Goal: Task Accomplishment & Management: Manage account settings

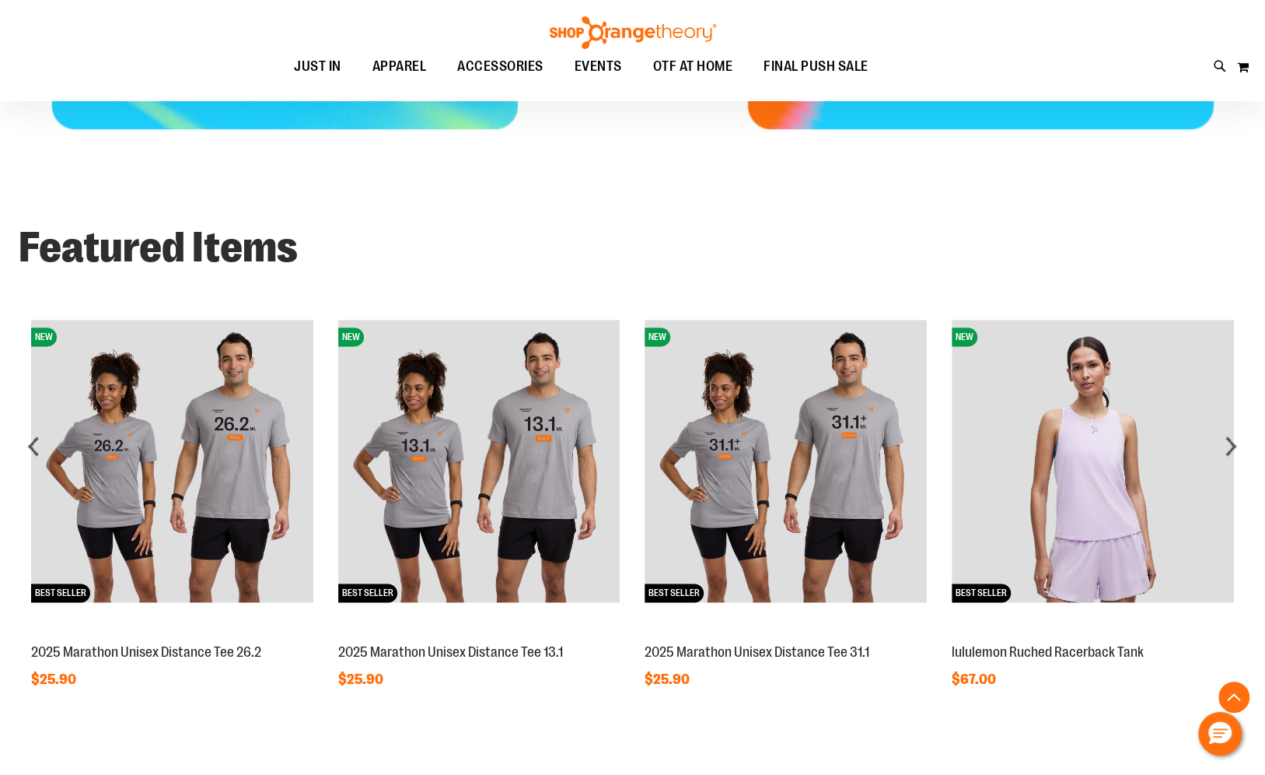
scroll to position [1095, 0]
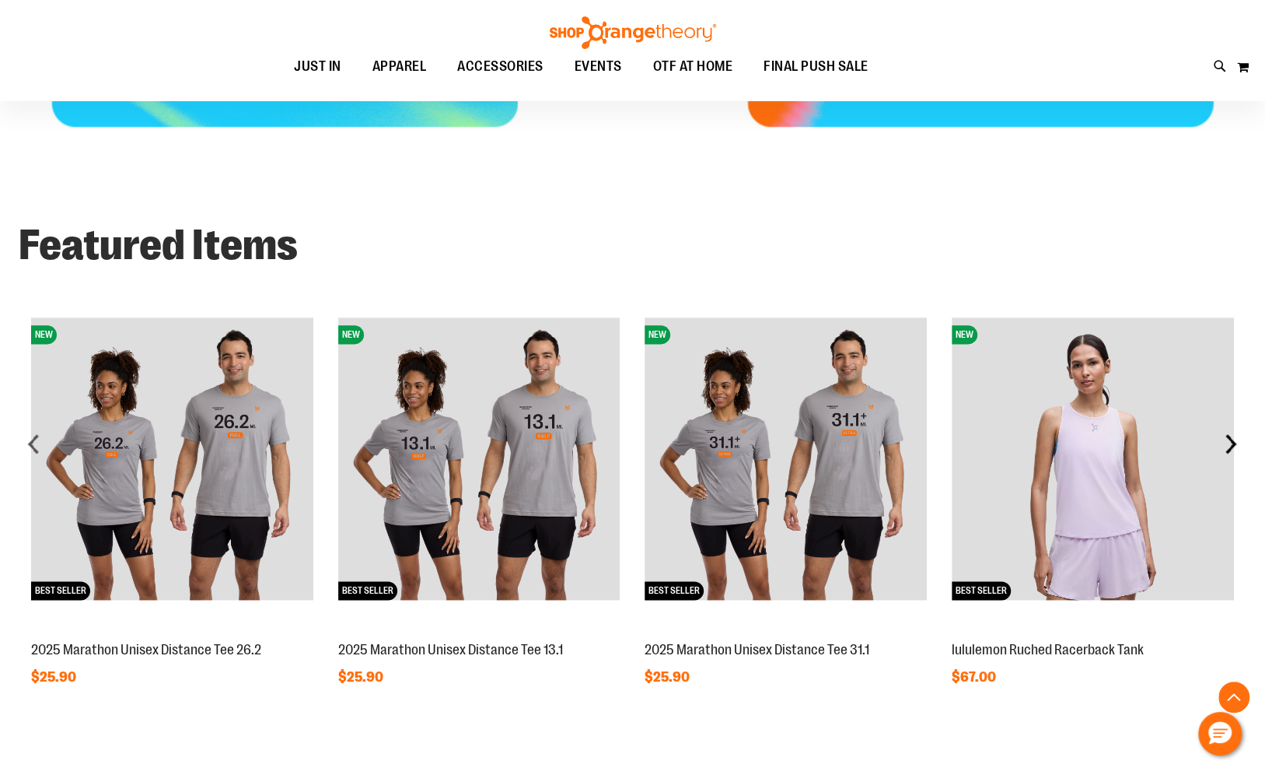
type input "**********"
click at [1236, 443] on div "next" at bounding box center [1230, 443] width 31 height 31
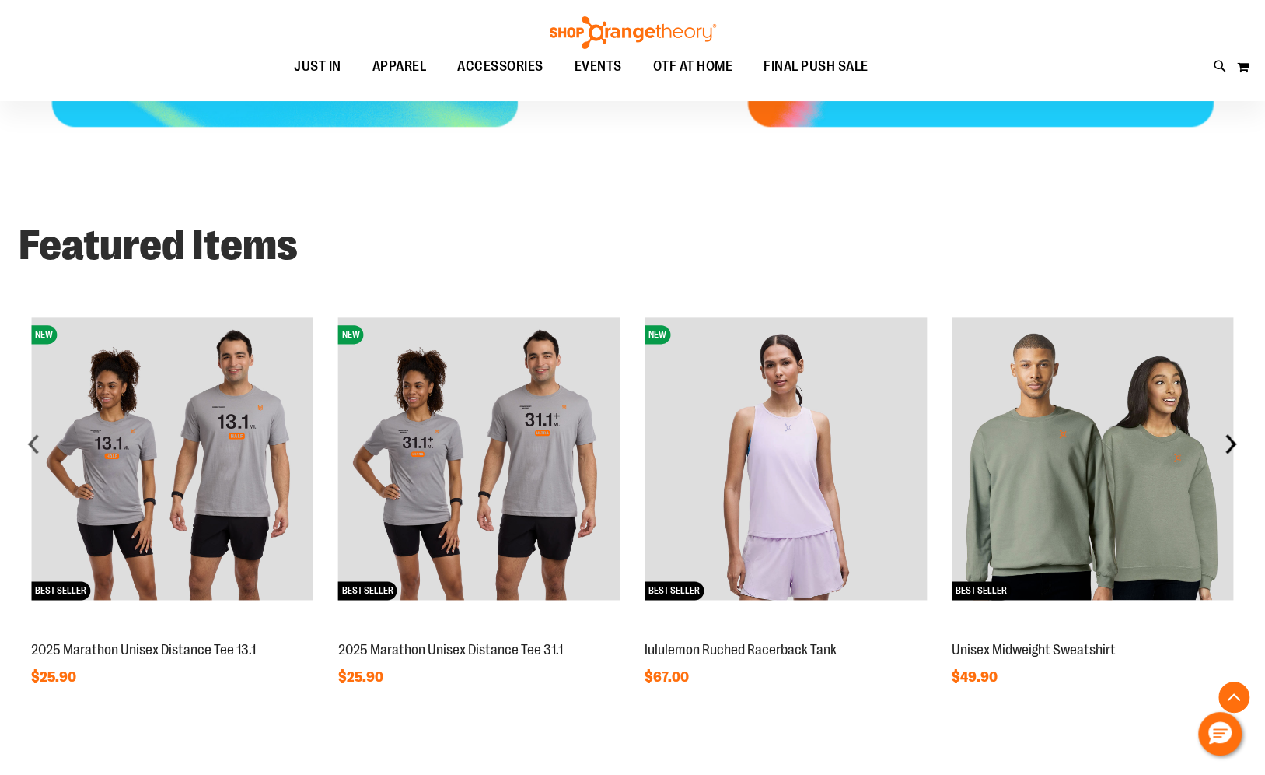
click at [1236, 443] on div "next" at bounding box center [1230, 443] width 31 height 31
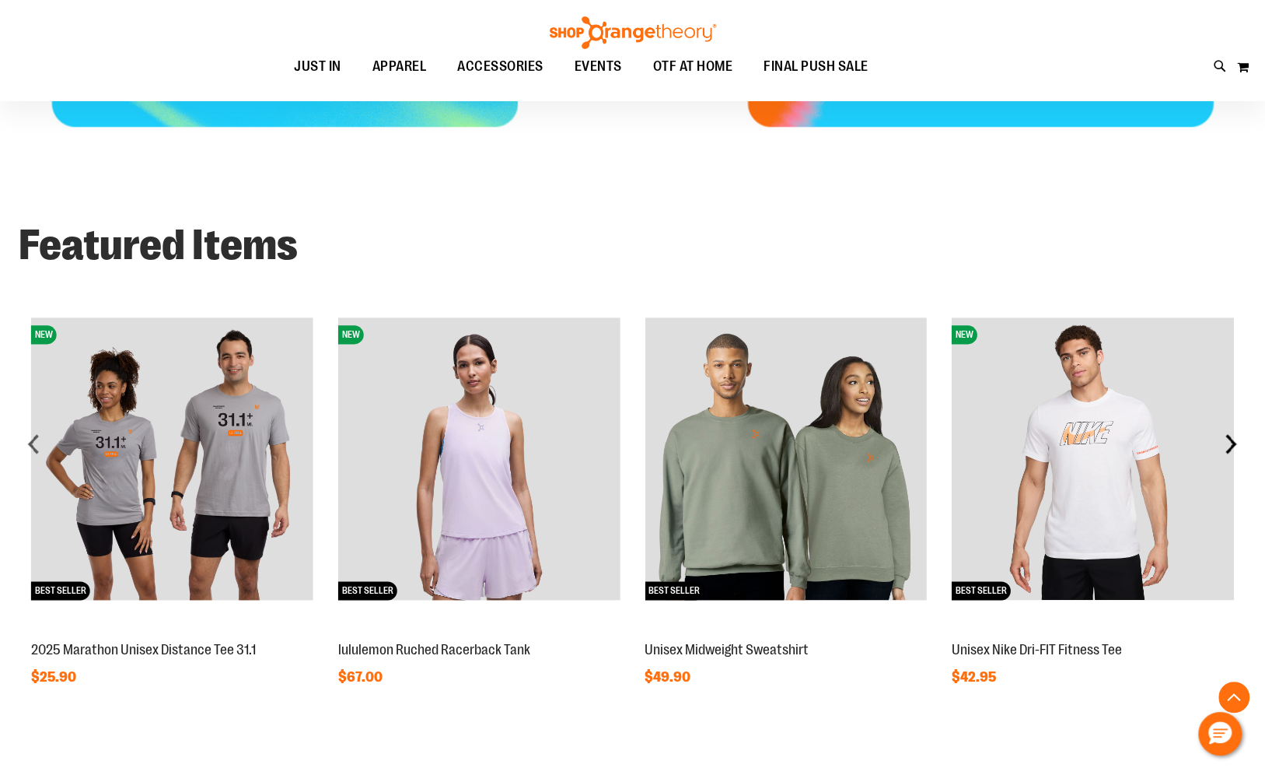
click at [1236, 445] on div "next" at bounding box center [1230, 443] width 31 height 31
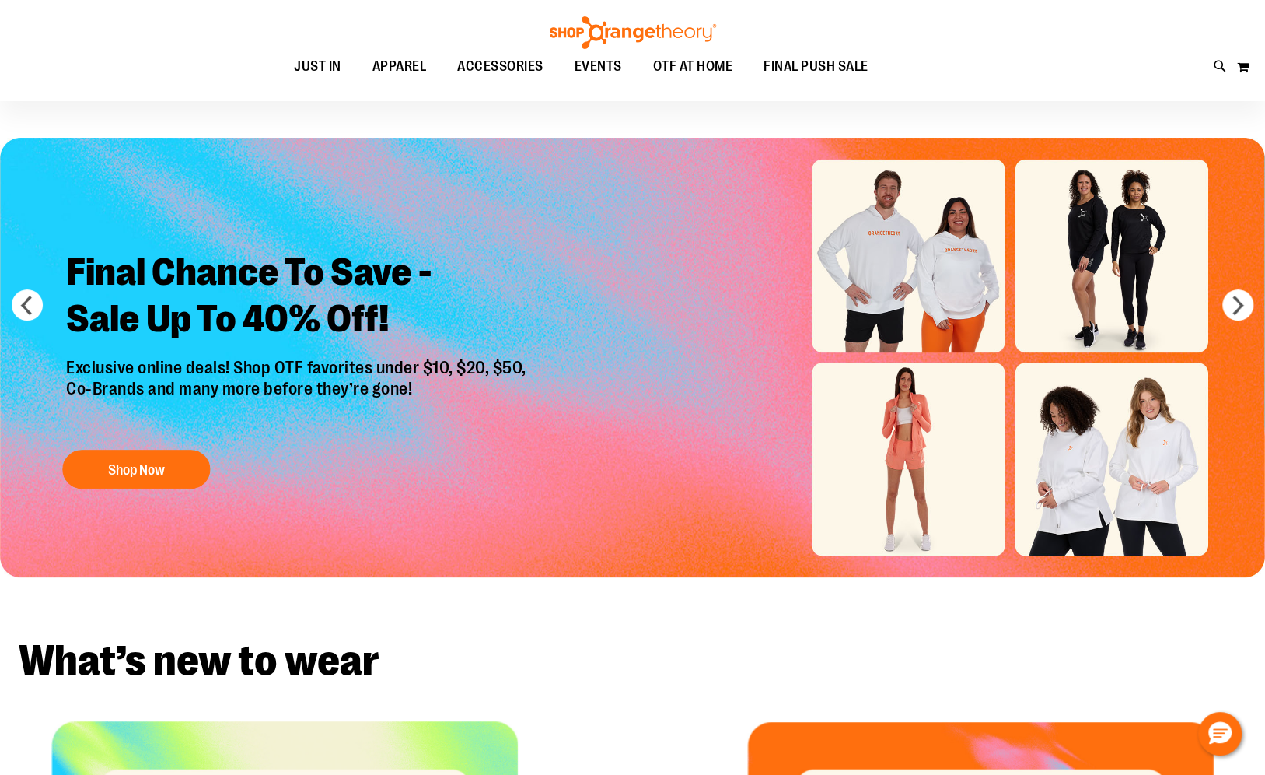
scroll to position [0, 0]
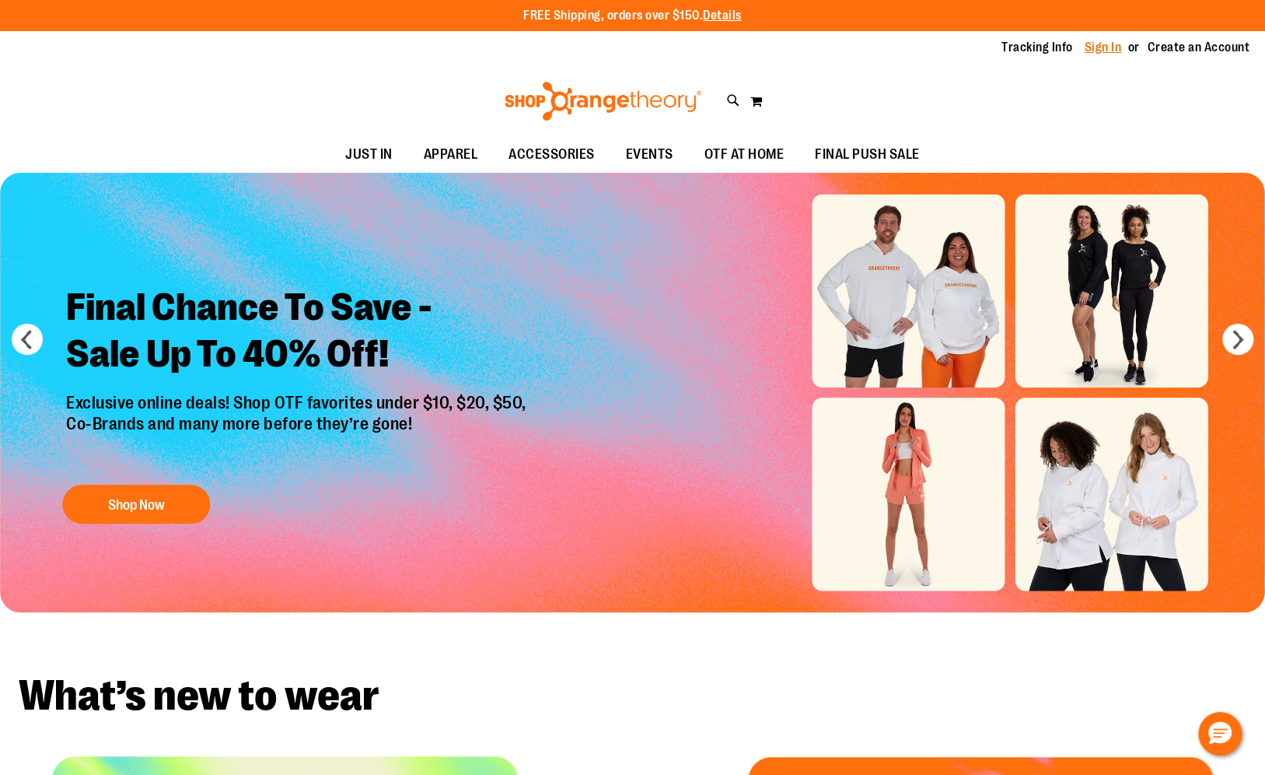
click at [1102, 43] on link "Sign In" at bounding box center [1103, 47] width 37 height 17
